Goal: Navigation & Orientation: Find specific page/section

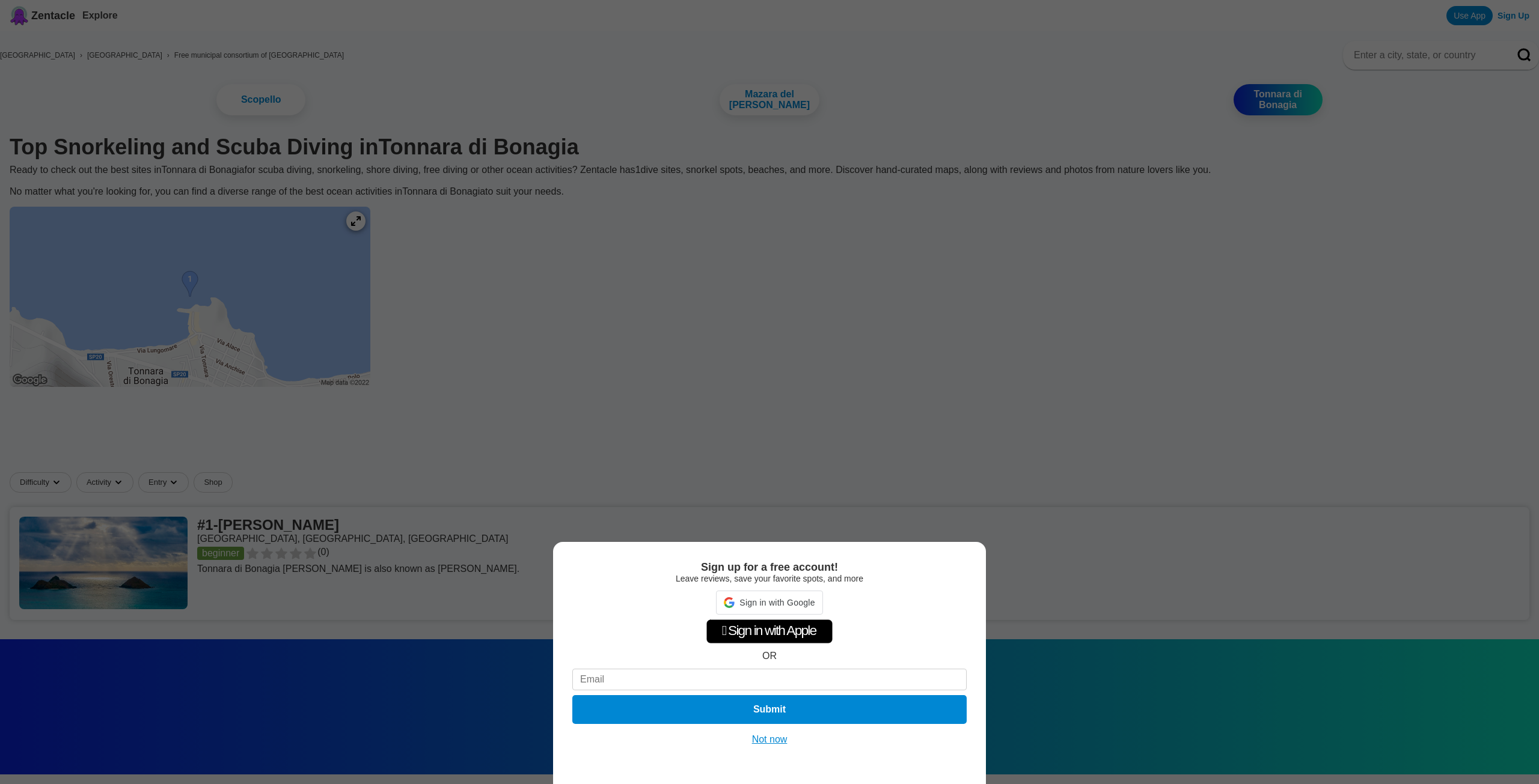
click at [777, 742] on button "Not now" at bounding box center [770, 739] width 43 height 12
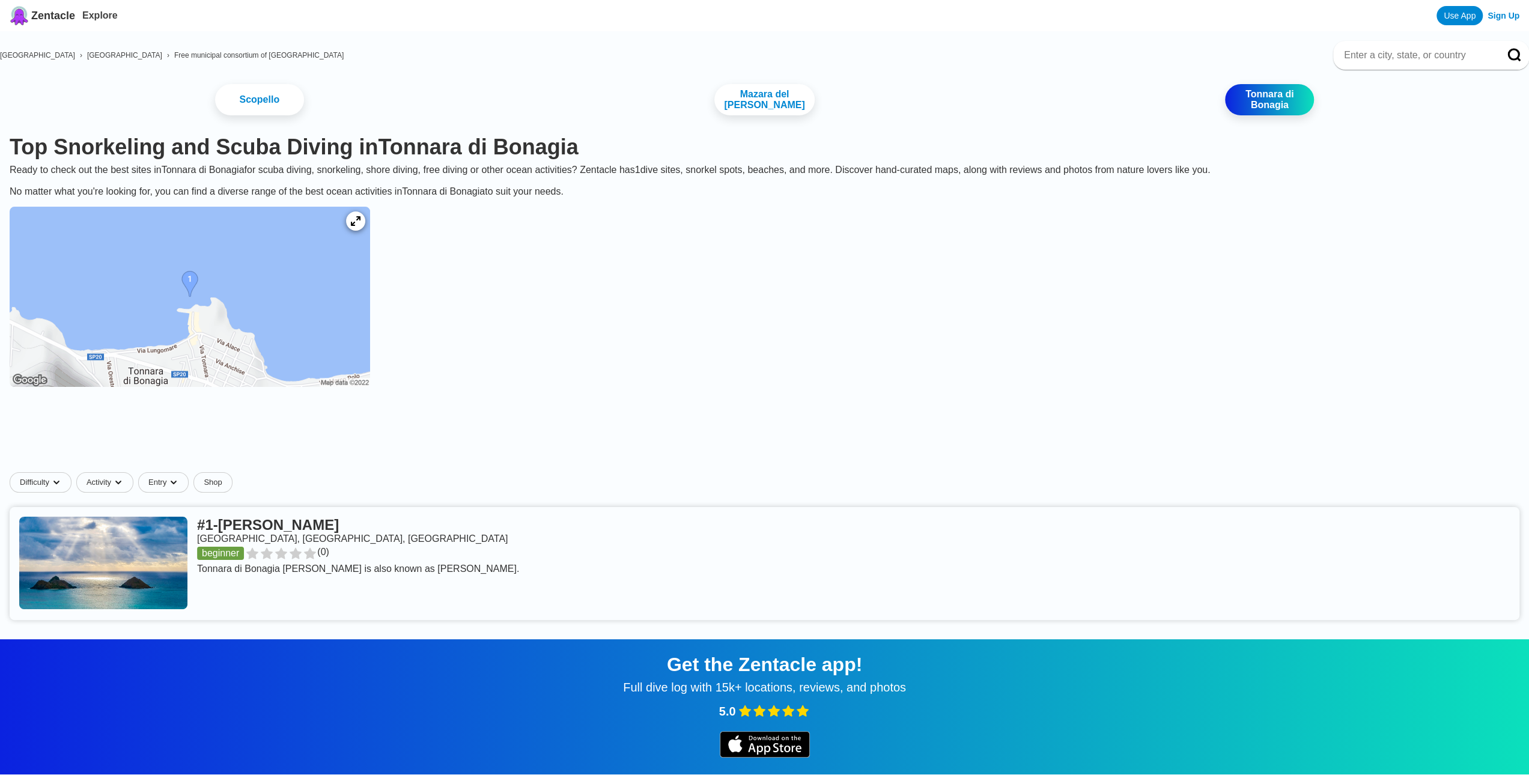
click at [229, 289] on img at bounding box center [190, 296] width 361 height 180
click at [361, 227] on icon at bounding box center [355, 221] width 12 height 12
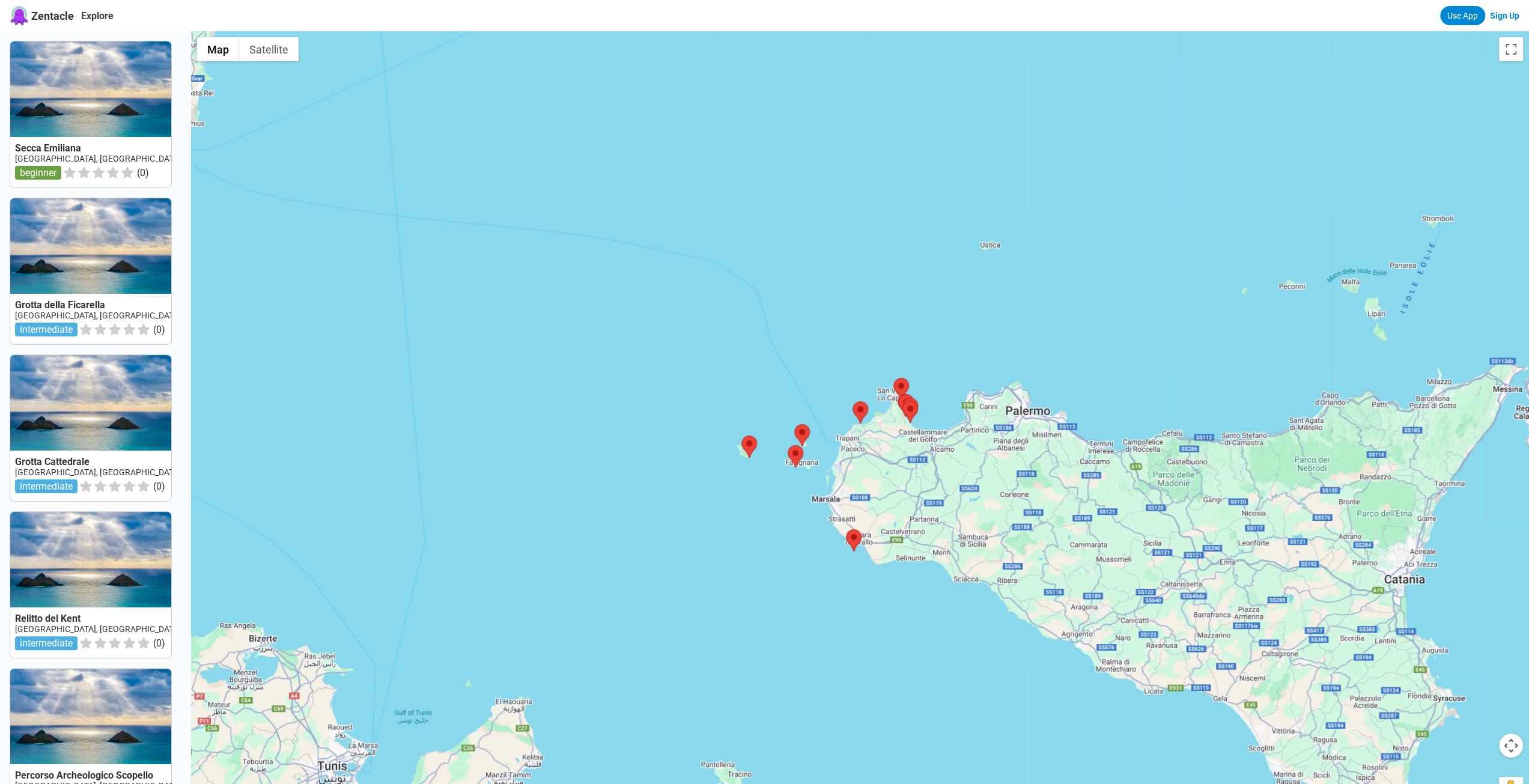
click at [86, 103] on link at bounding box center [90, 114] width 161 height 146
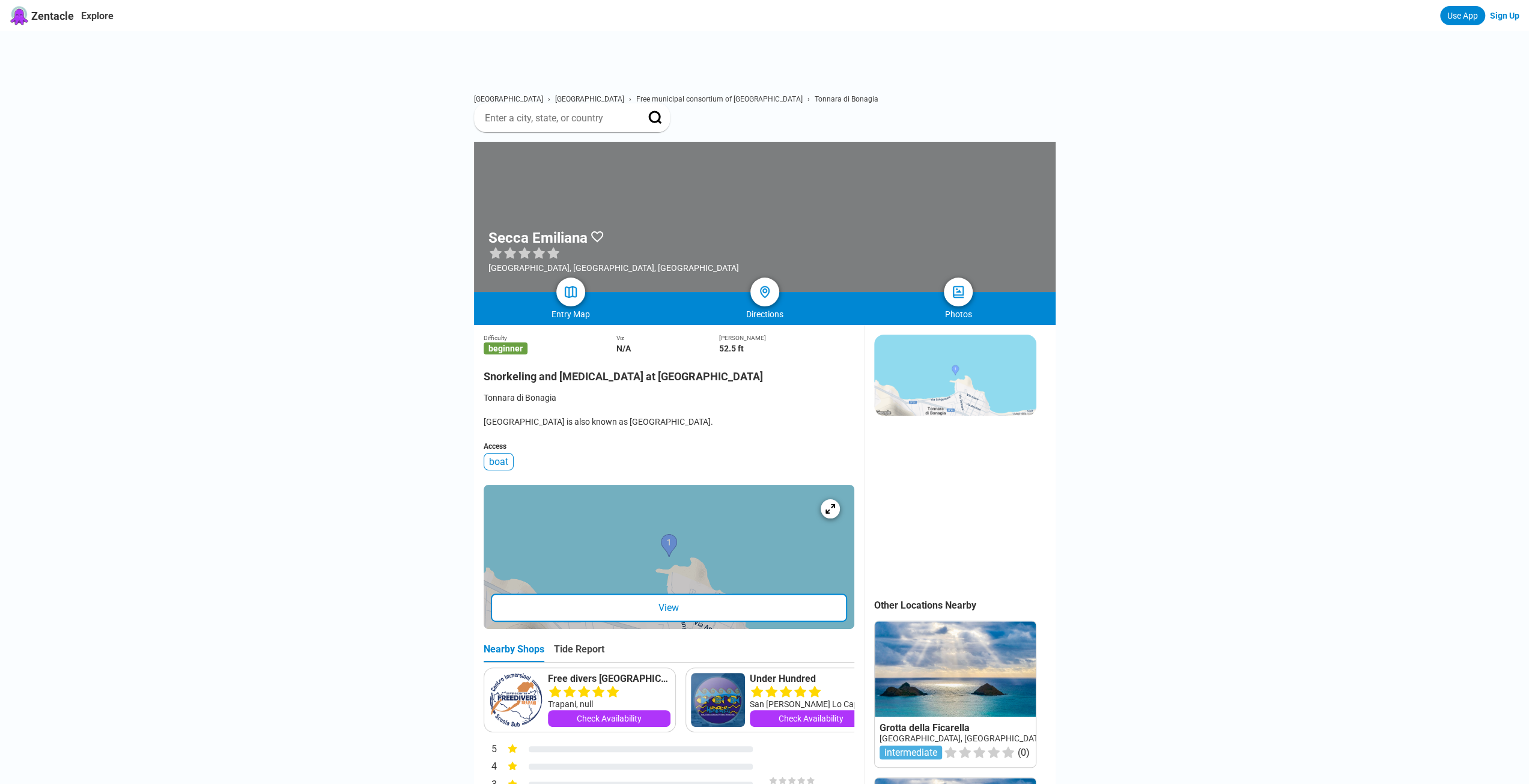
click at [972, 335] on img at bounding box center [955, 375] width 162 height 81
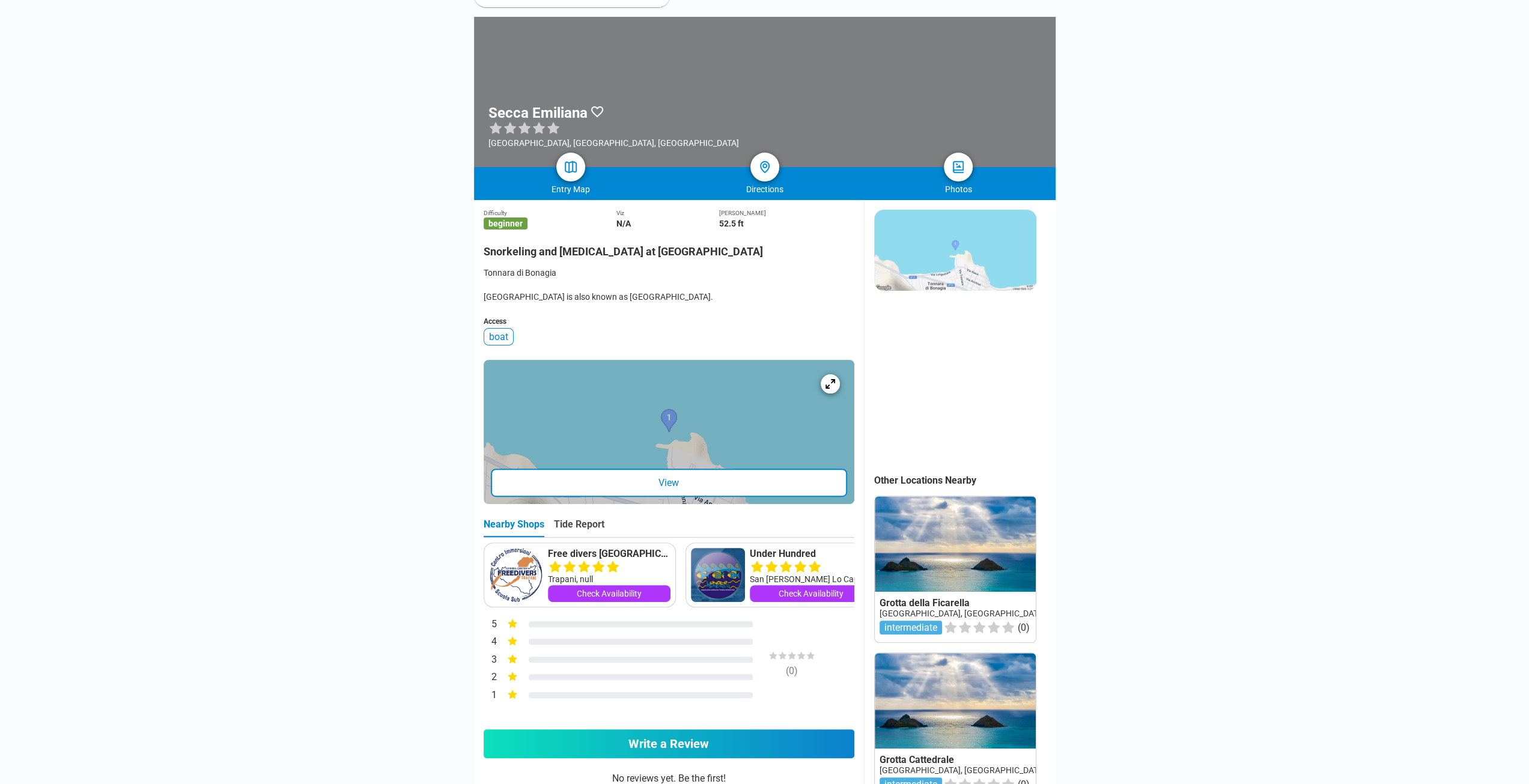
scroll to position [120, 0]
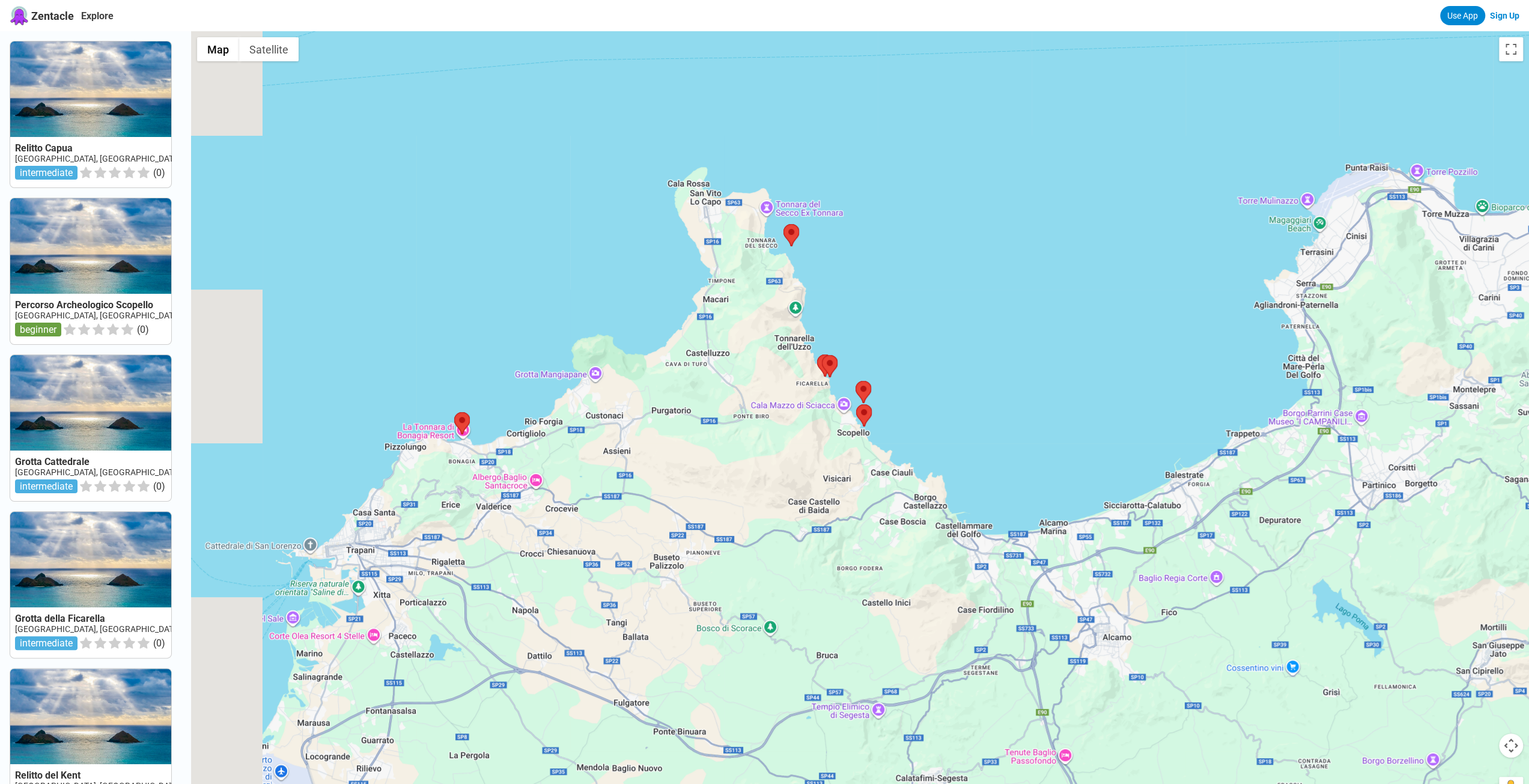
drag, startPoint x: 661, startPoint y: 339, endPoint x: 859, endPoint y: 277, distance: 207.5
click at [859, 277] on div at bounding box center [860, 423] width 1338 height 784
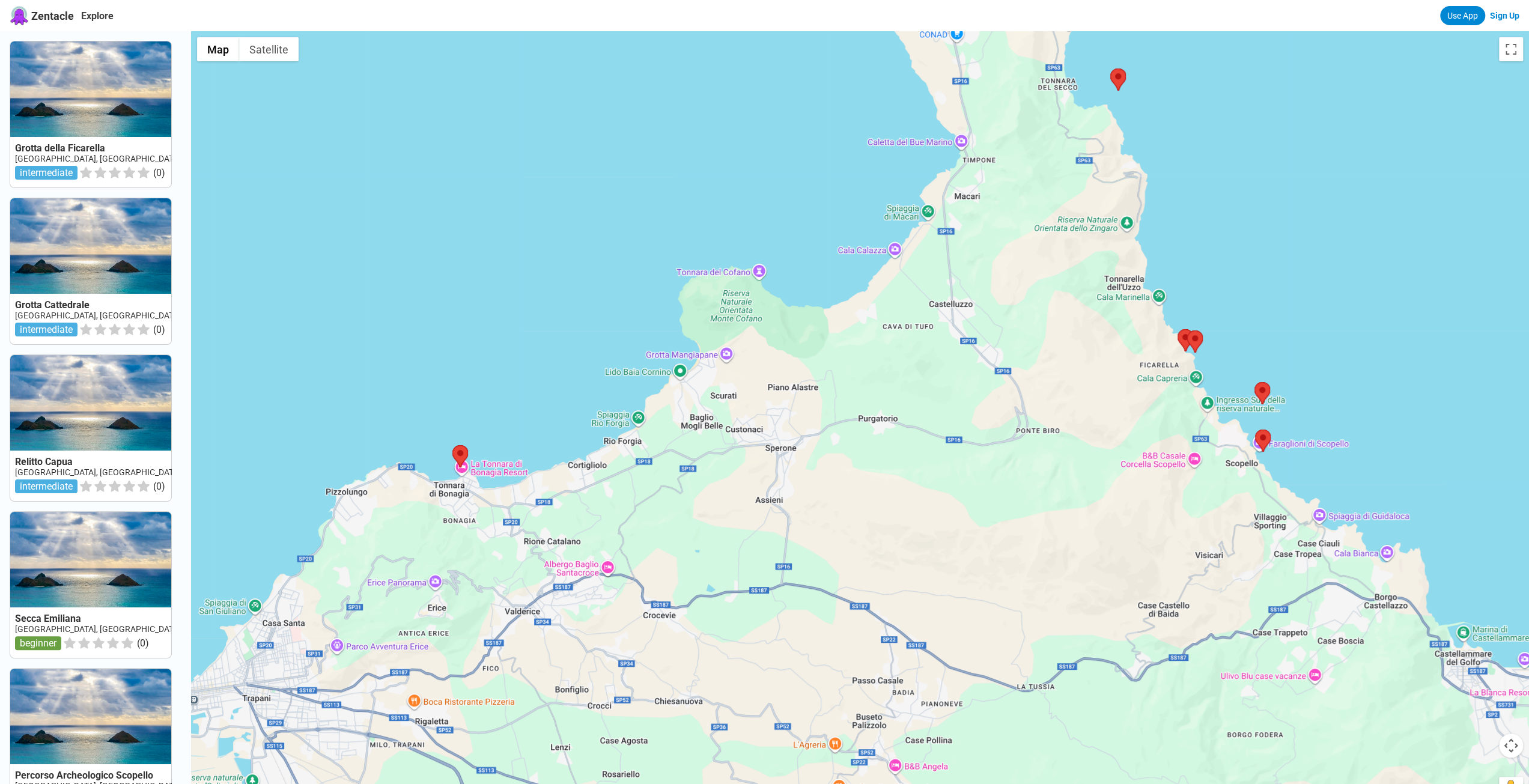
drag, startPoint x: 1024, startPoint y: 391, endPoint x: 1012, endPoint y: 475, distance: 84.9
click at [1012, 475] on div at bounding box center [860, 423] width 1338 height 784
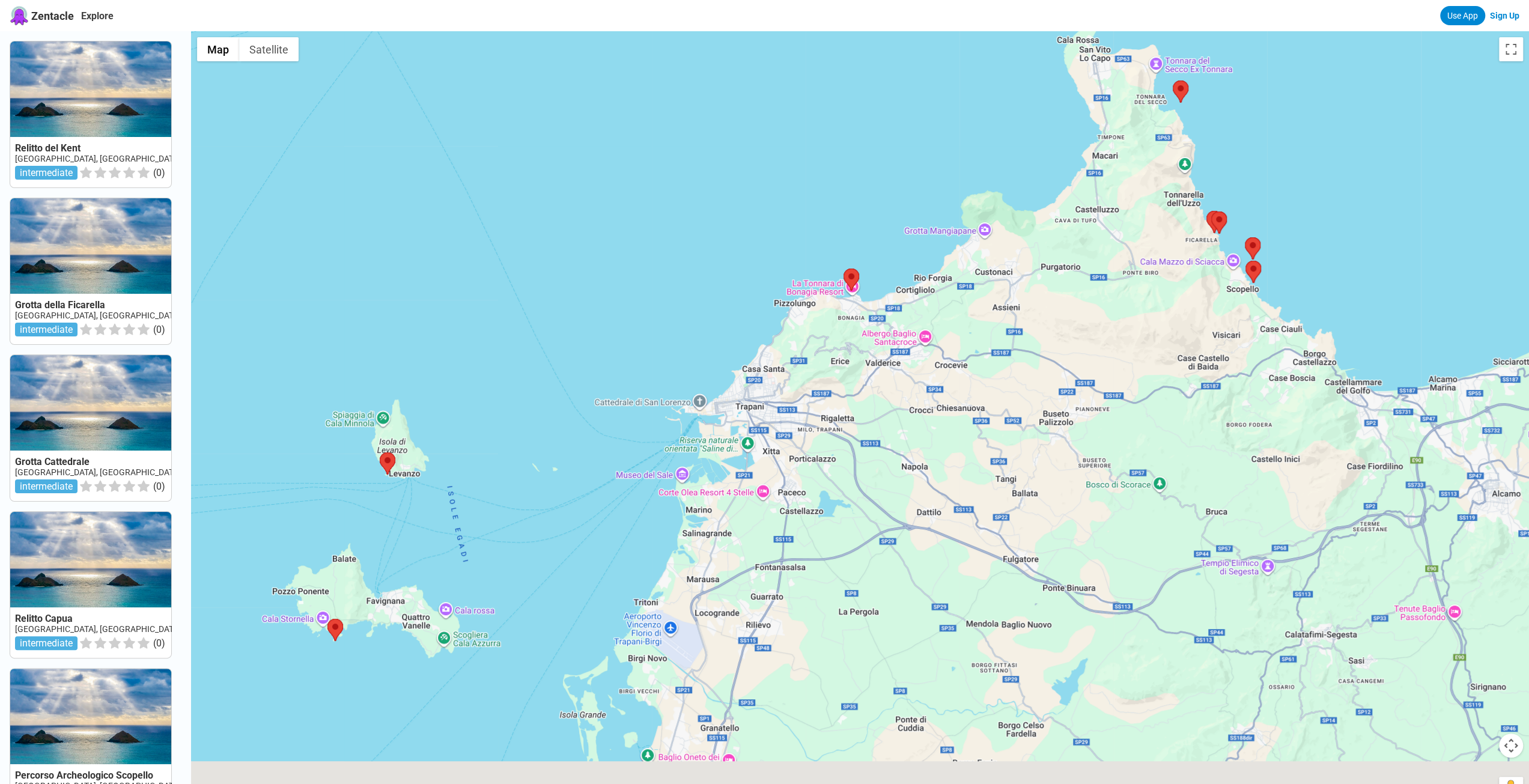
drag, startPoint x: 791, startPoint y: 518, endPoint x: 957, endPoint y: 298, distance: 275.6
click at [957, 298] on div at bounding box center [860, 423] width 1338 height 784
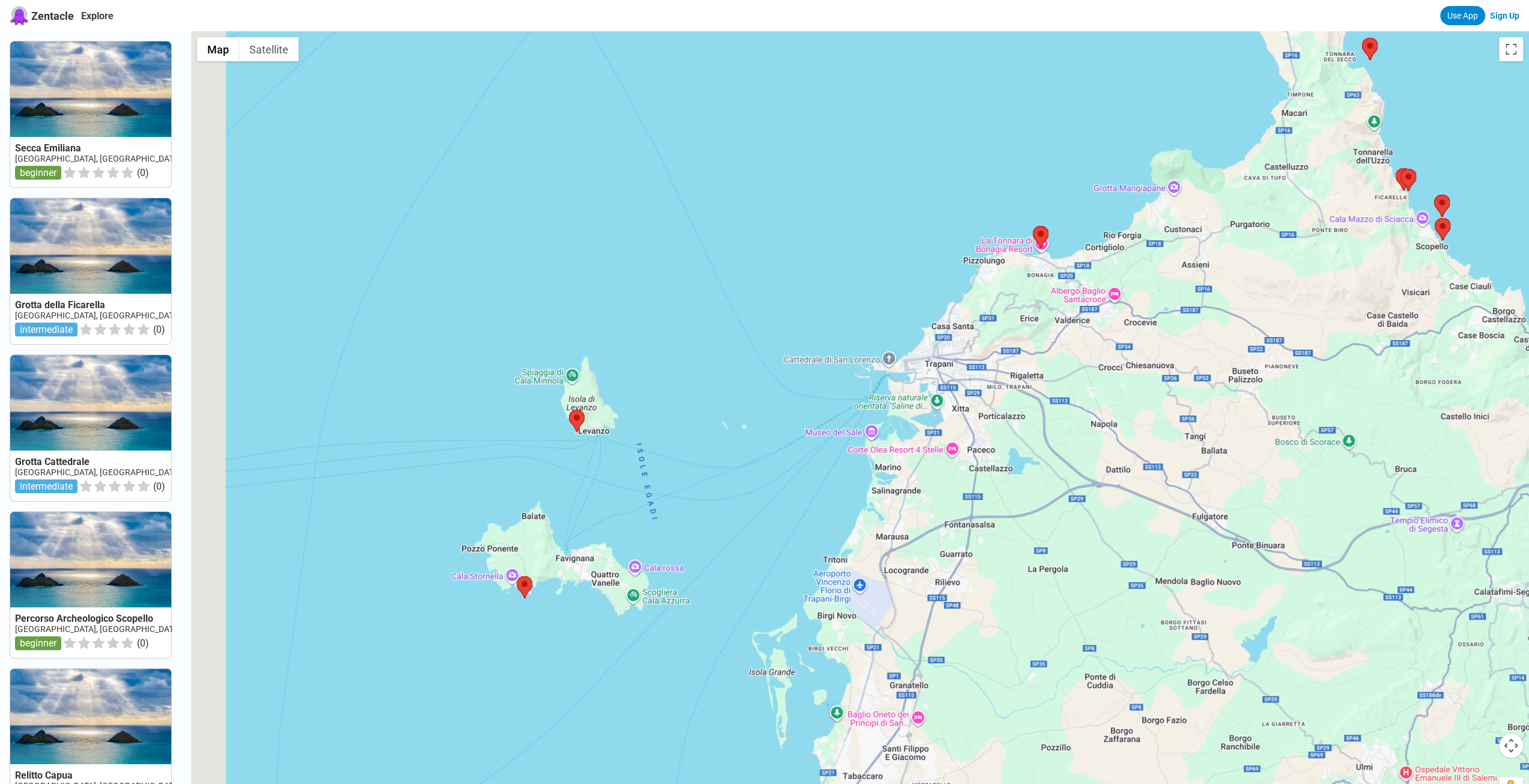
drag, startPoint x: 641, startPoint y: 376, endPoint x: 678, endPoint y: 376, distance: 37.0
click at [678, 376] on div at bounding box center [860, 423] width 1338 height 784
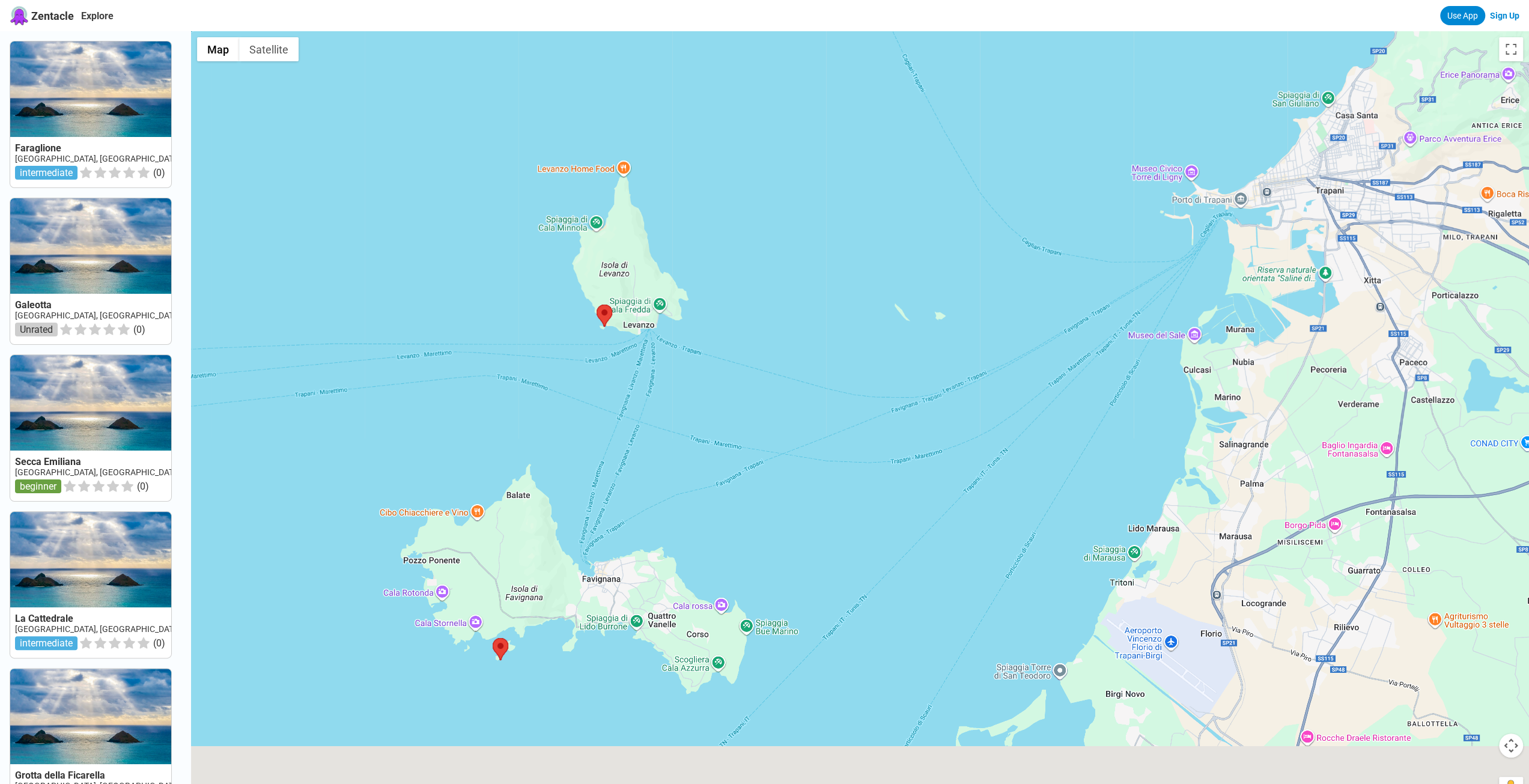
drag, startPoint x: 841, startPoint y: 420, endPoint x: 823, endPoint y: 383, distance: 41.1
click at [824, 383] on div at bounding box center [860, 423] width 1338 height 784
